Goal: Task Accomplishment & Management: Manage account settings

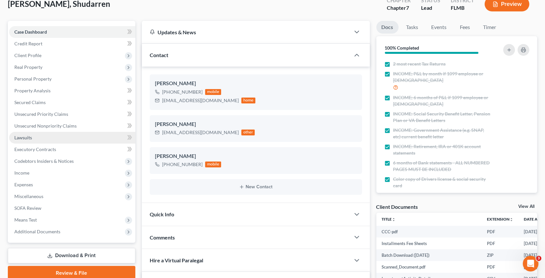
scroll to position [44, 0]
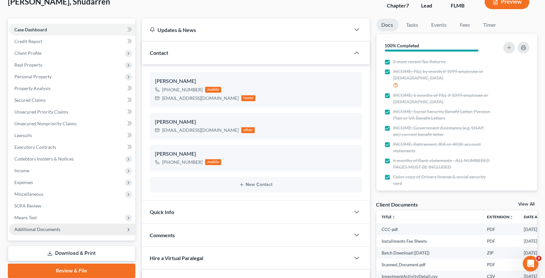
click at [84, 229] on span "Additional Documents" at bounding box center [72, 229] width 126 height 12
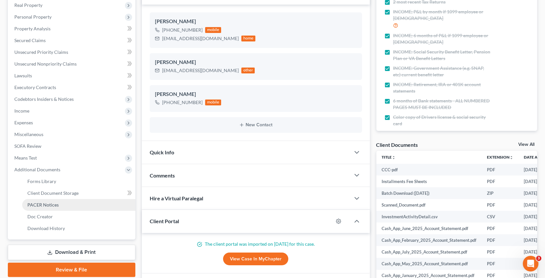
scroll to position [135, 0]
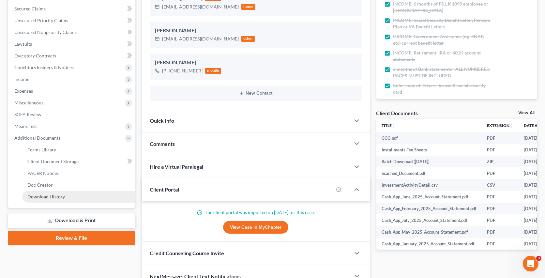
click at [56, 195] on span "Download History" at bounding box center [45, 197] width 37 height 6
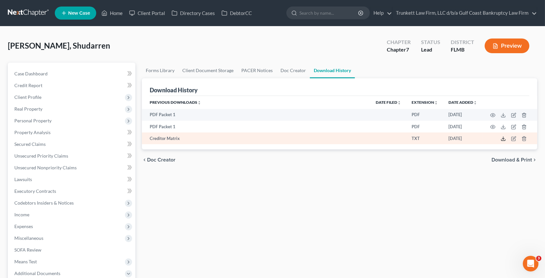
click at [502, 139] on icon at bounding box center [502, 138] width 5 height 5
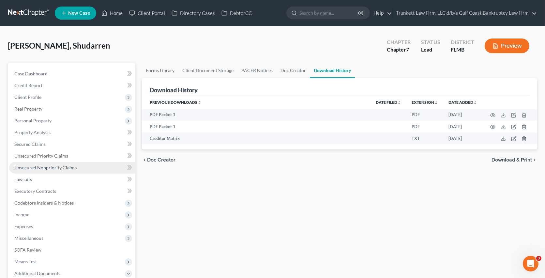
click at [63, 166] on span "Unsecured Nonpriority Claims" at bounding box center [45, 168] width 62 height 6
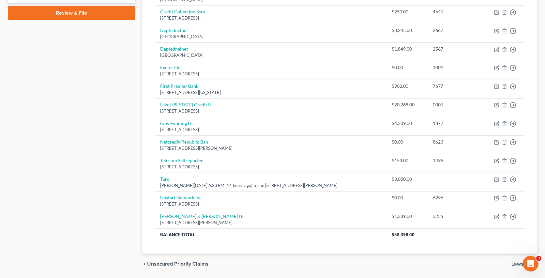
scroll to position [323, 0]
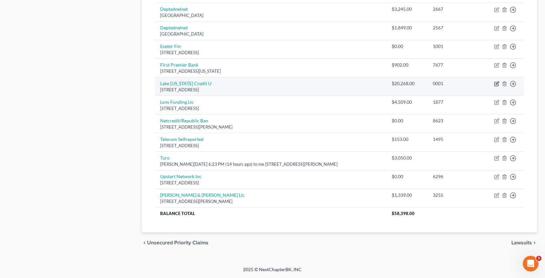
click at [496, 82] on icon "button" at bounding box center [496, 83] width 5 height 5
select select "23"
select select "0"
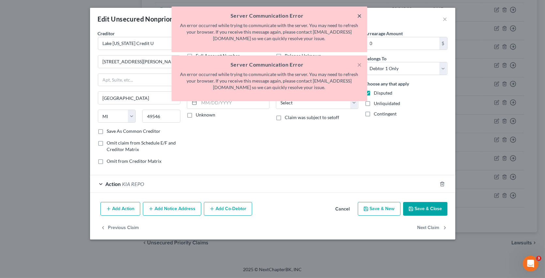
click at [360, 17] on button "×" at bounding box center [359, 16] width 5 height 8
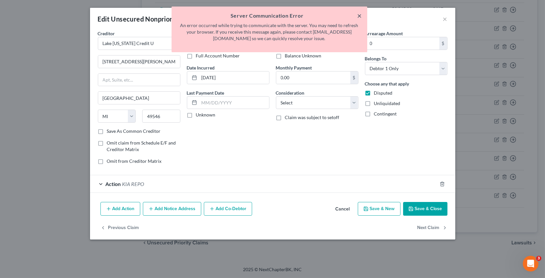
click at [360, 17] on button "×" at bounding box center [359, 16] width 5 height 8
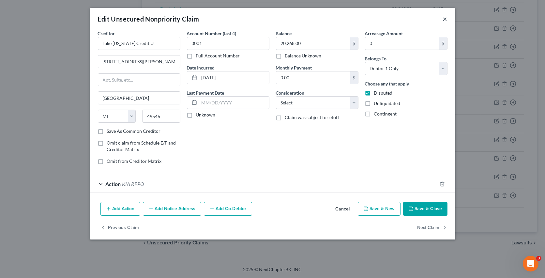
click at [447, 20] on button "×" at bounding box center [445, 19] width 5 height 8
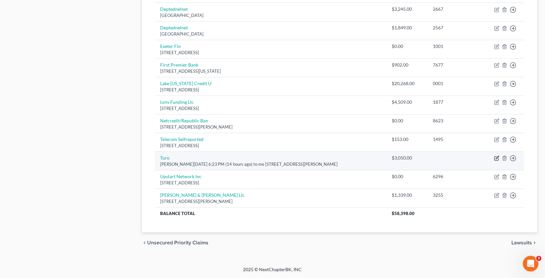
click at [497, 159] on icon "button" at bounding box center [496, 157] width 5 height 5
select select "4"
select select "0"
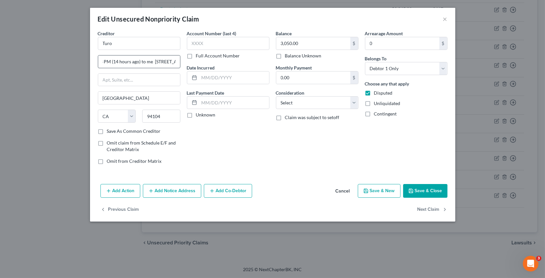
scroll to position [0, 0]
click at [151, 61] on input "[PERSON_NAME][DATE] 6:23 PM (14 hours ago) to me [STREET_ADDRESS][PERSON_NAME]" at bounding box center [139, 61] width 82 height 12
type input "[PERSON_NAME][DATE] 6:23 PM (14 hours ago) to me [STREET_ADDRESS][PERSON_NAME]"
click at [429, 191] on button "Save & Close" at bounding box center [425, 191] width 44 height 14
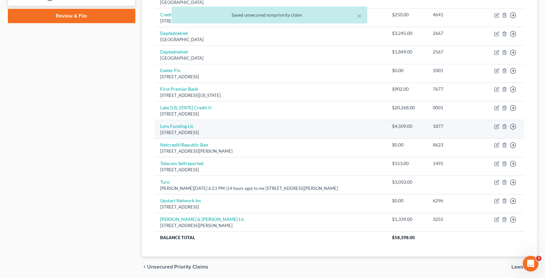
scroll to position [289, 0]
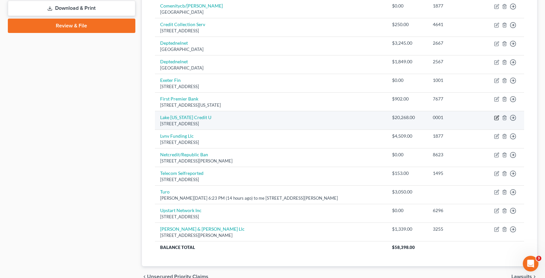
click at [496, 117] on icon "button" at bounding box center [496, 117] width 5 height 5
select select "23"
select select "0"
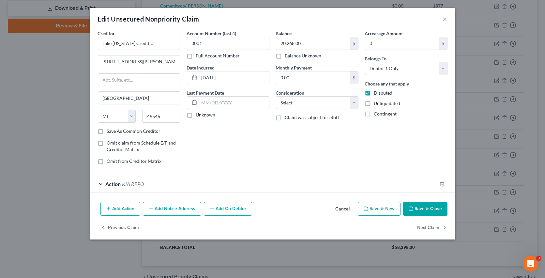
click at [175, 186] on div "Action KIA REPO" at bounding box center [263, 183] width 347 height 17
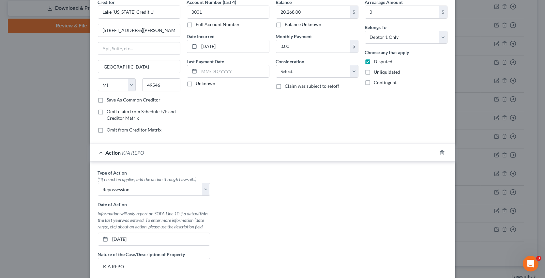
scroll to position [0, 0]
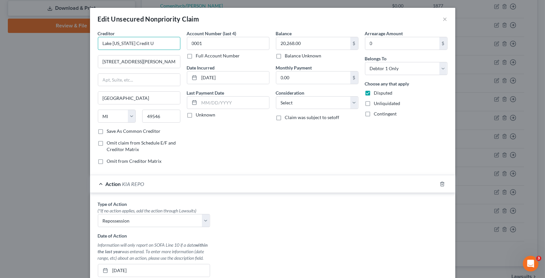
click at [132, 42] on input "Lake [US_STATE] Credit U" at bounding box center [139, 43] width 82 height 13
type input "Lake [US_STATE] Credit U"
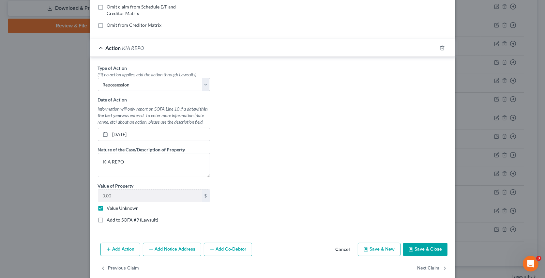
scroll to position [146, 0]
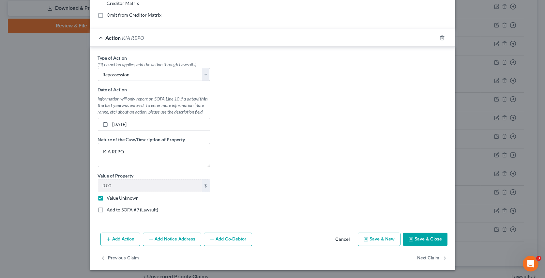
click at [427, 240] on button "Save & Close" at bounding box center [425, 239] width 44 height 14
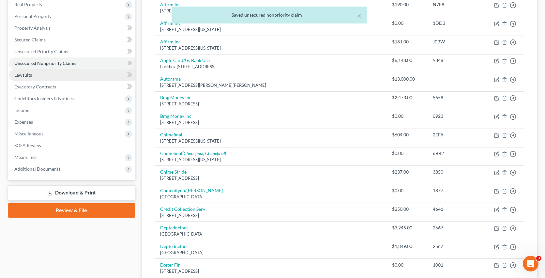
click at [59, 72] on link "Lawsuits" at bounding box center [72, 75] width 126 height 12
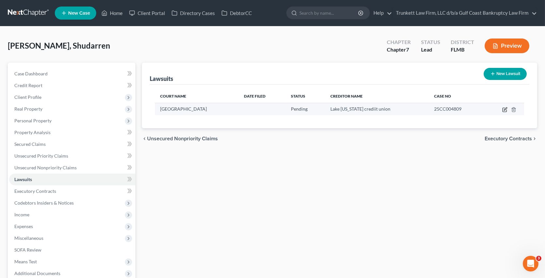
click at [505, 107] on icon "button" at bounding box center [504, 109] width 5 height 5
select select "9"
select select "0"
select select "9"
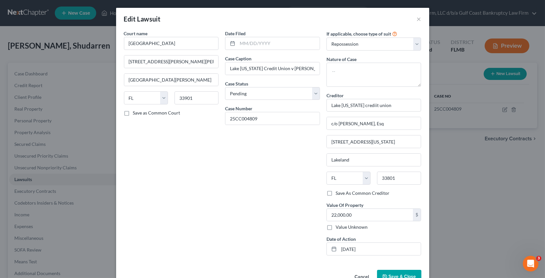
scroll to position [6, 0]
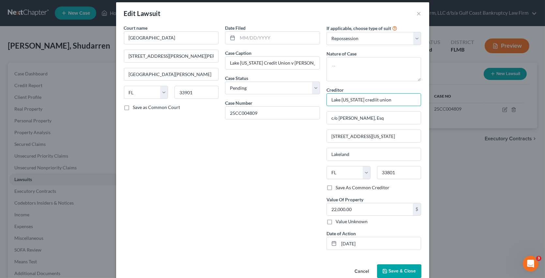
click at [362, 100] on input "Lake [US_STATE] crediit union" at bounding box center [373, 99] width 95 height 13
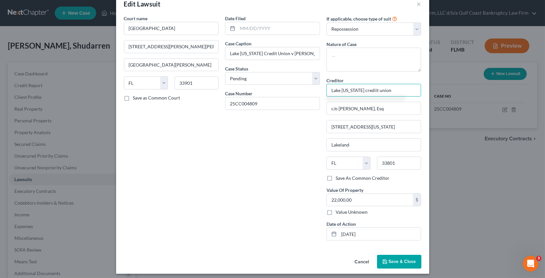
scroll to position [16, 0]
click at [371, 88] on input "Lake [US_STATE] crediit union" at bounding box center [373, 89] width 95 height 13
type input "Lake [US_STATE] credit union"
click at [203, 179] on div "Court name * [GEOGRAPHIC_DATA] [GEOGRAPHIC_DATA][PERSON_NAME][PERSON_NAME][PERS…" at bounding box center [171, 129] width 101 height 230
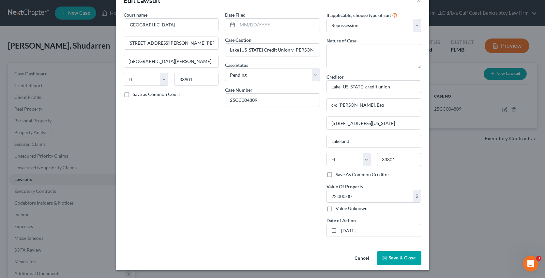
click at [405, 258] on span "Save & Close" at bounding box center [402, 258] width 27 height 6
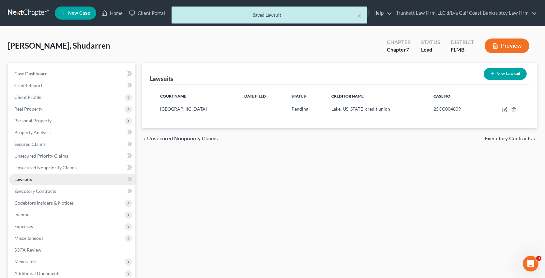
scroll to position [68, 0]
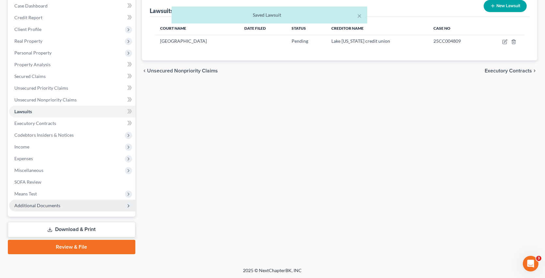
click at [77, 207] on span "Additional Documents" at bounding box center [72, 206] width 126 height 12
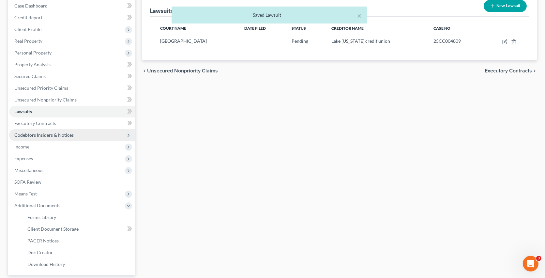
scroll to position [126, 0]
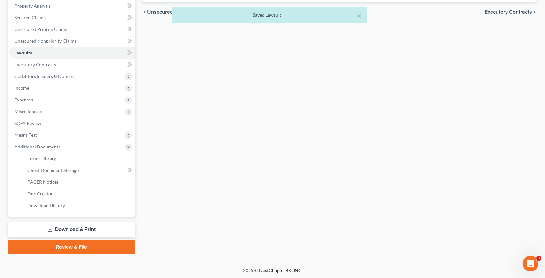
click at [94, 234] on link "Download & Print" at bounding box center [71, 229] width 127 height 15
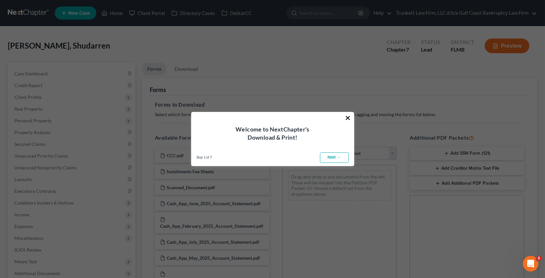
click at [348, 120] on button "×" at bounding box center [348, 117] width 6 height 10
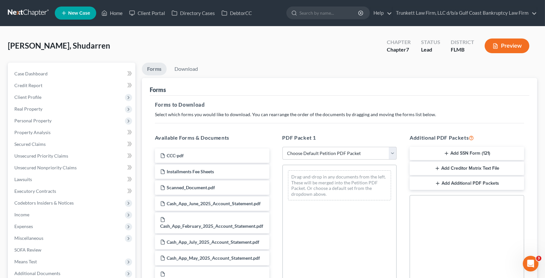
scroll to position [17, 0]
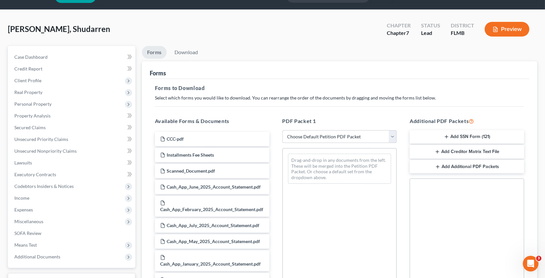
click at [463, 152] on button "Add Creditor Matrix Text File" at bounding box center [466, 152] width 114 height 14
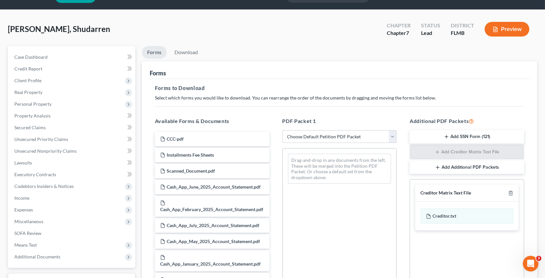
scroll to position [125, 0]
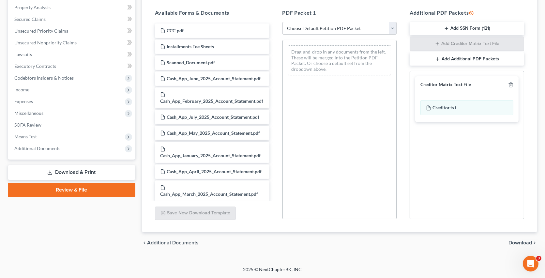
click at [520, 245] on div "chevron_left Additional Documents Download chevron_right" at bounding box center [339, 242] width 395 height 21
click at [519, 242] on span "Download" at bounding box center [519, 242] width 23 height 5
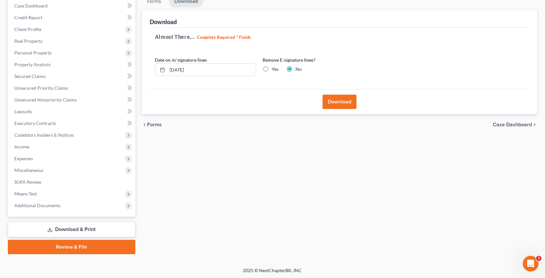
click at [339, 104] on button "Download" at bounding box center [339, 102] width 34 height 14
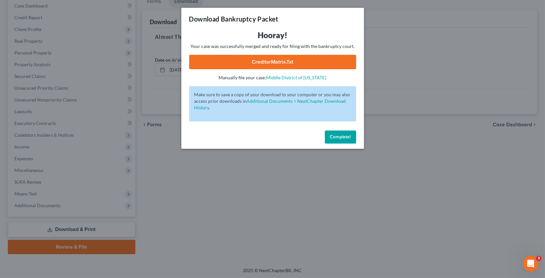
click at [289, 63] on link "CreditorMatrix.txt" at bounding box center [272, 62] width 167 height 14
click at [336, 137] on span "Complete!" at bounding box center [340, 137] width 21 height 6
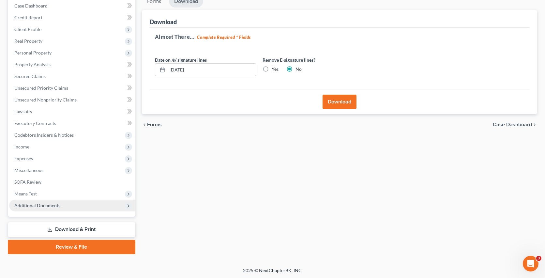
click at [56, 202] on span "Additional Documents" at bounding box center [37, 205] width 46 height 6
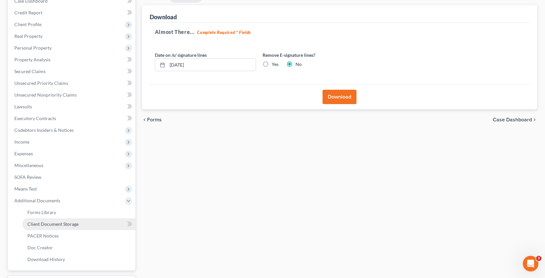
click at [77, 225] on span "Client Document Storage" at bounding box center [52, 224] width 51 height 6
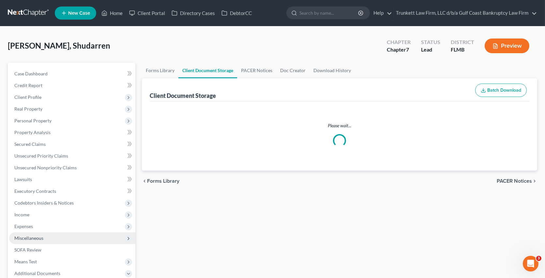
select select "4"
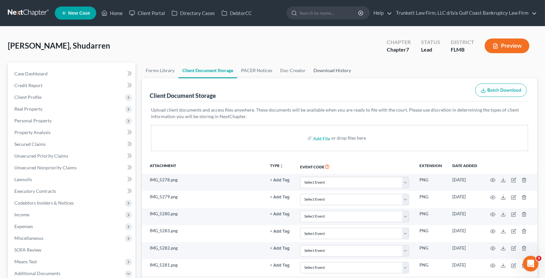
click at [335, 73] on link "Download History" at bounding box center [331, 71] width 45 height 16
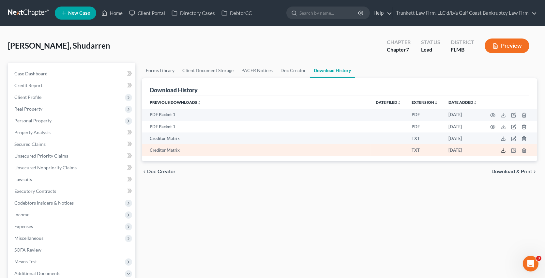
click at [503, 151] on icon at bounding box center [502, 150] width 5 height 5
